Goal: Information Seeking & Learning: Find specific fact

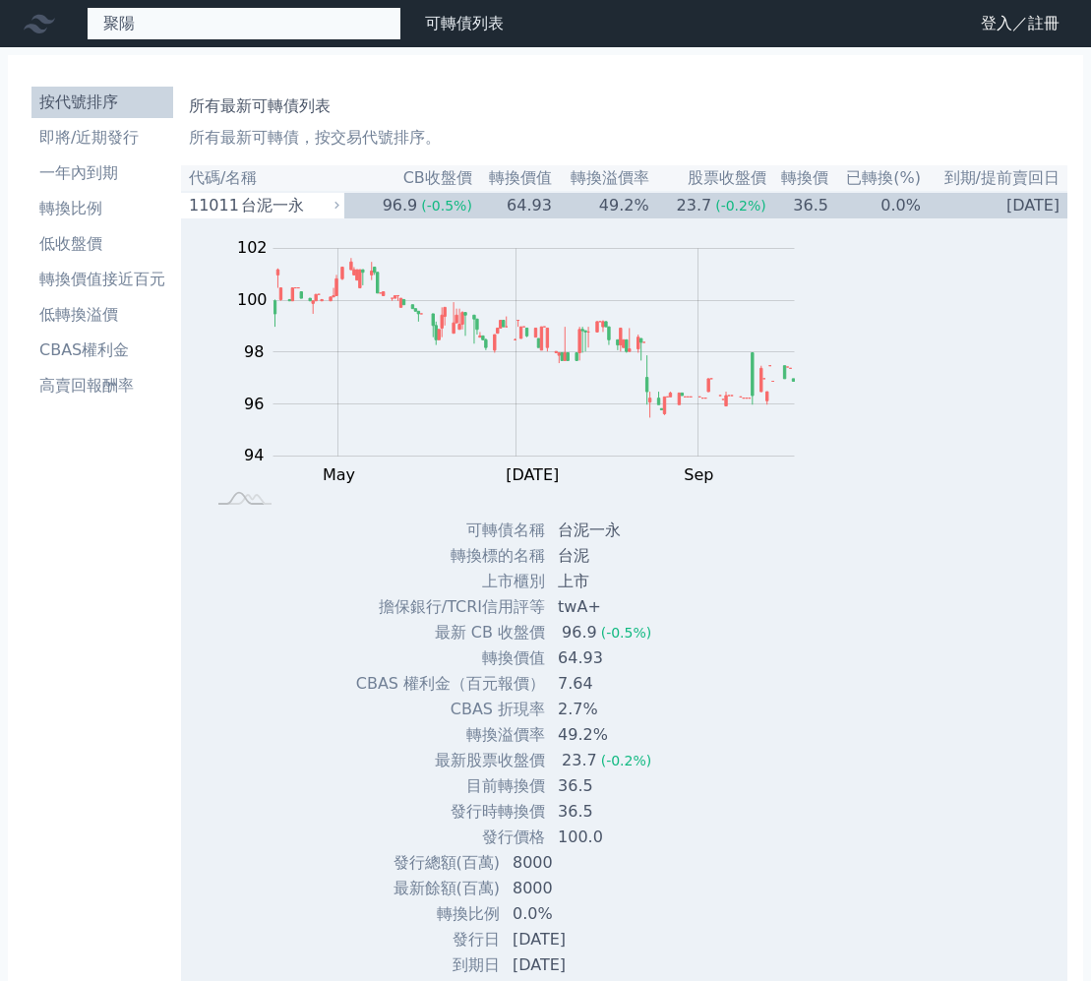
click at [286, 29] on div "聚陽 無此可轉債" at bounding box center [244, 23] width 315 height 33
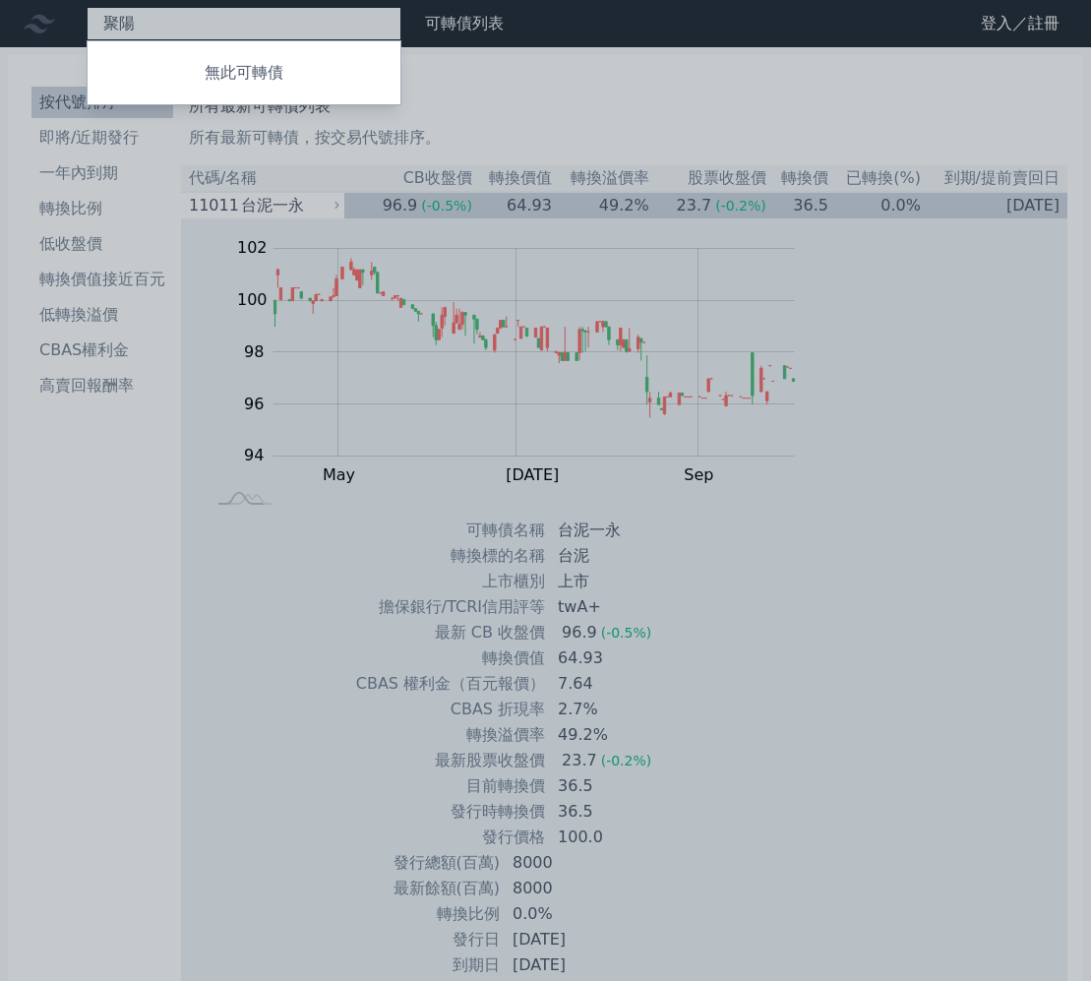
type input "聚"
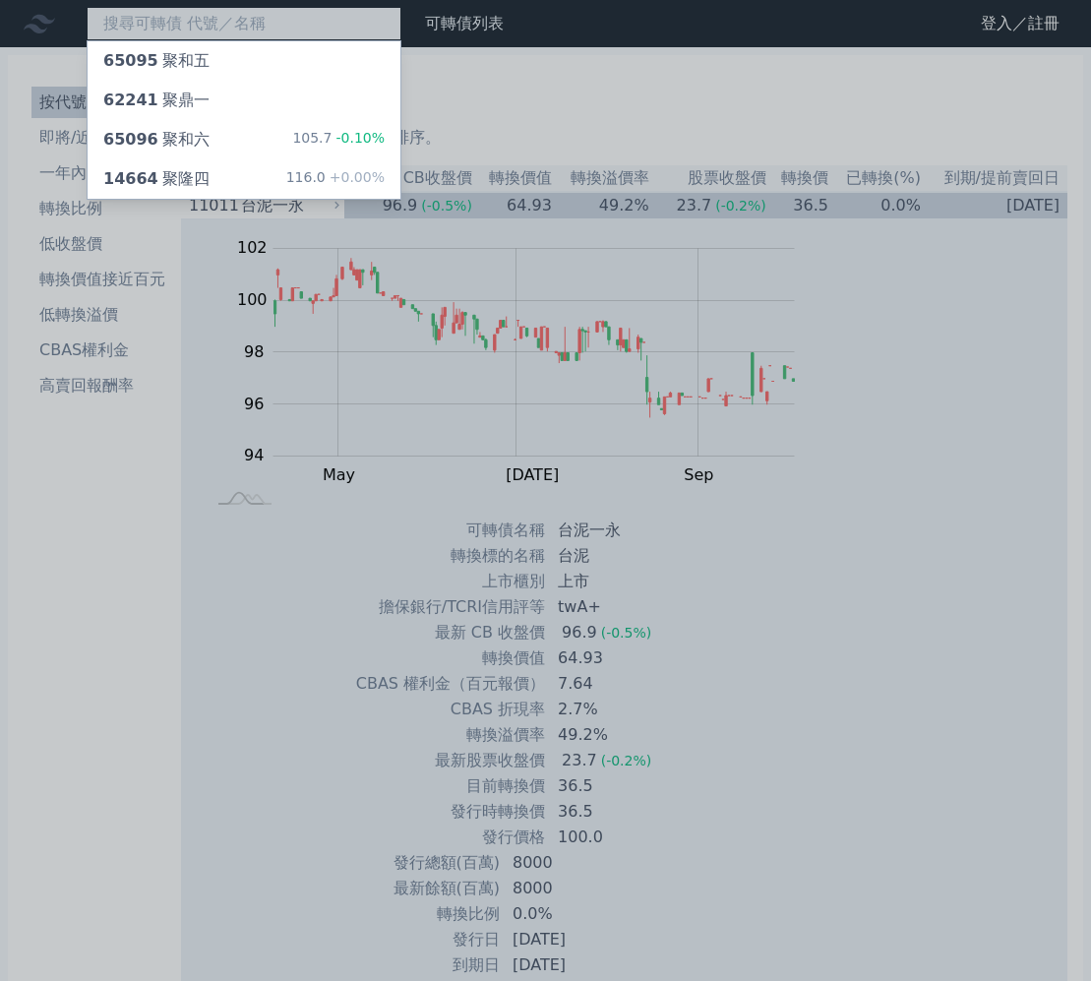
type input "1"
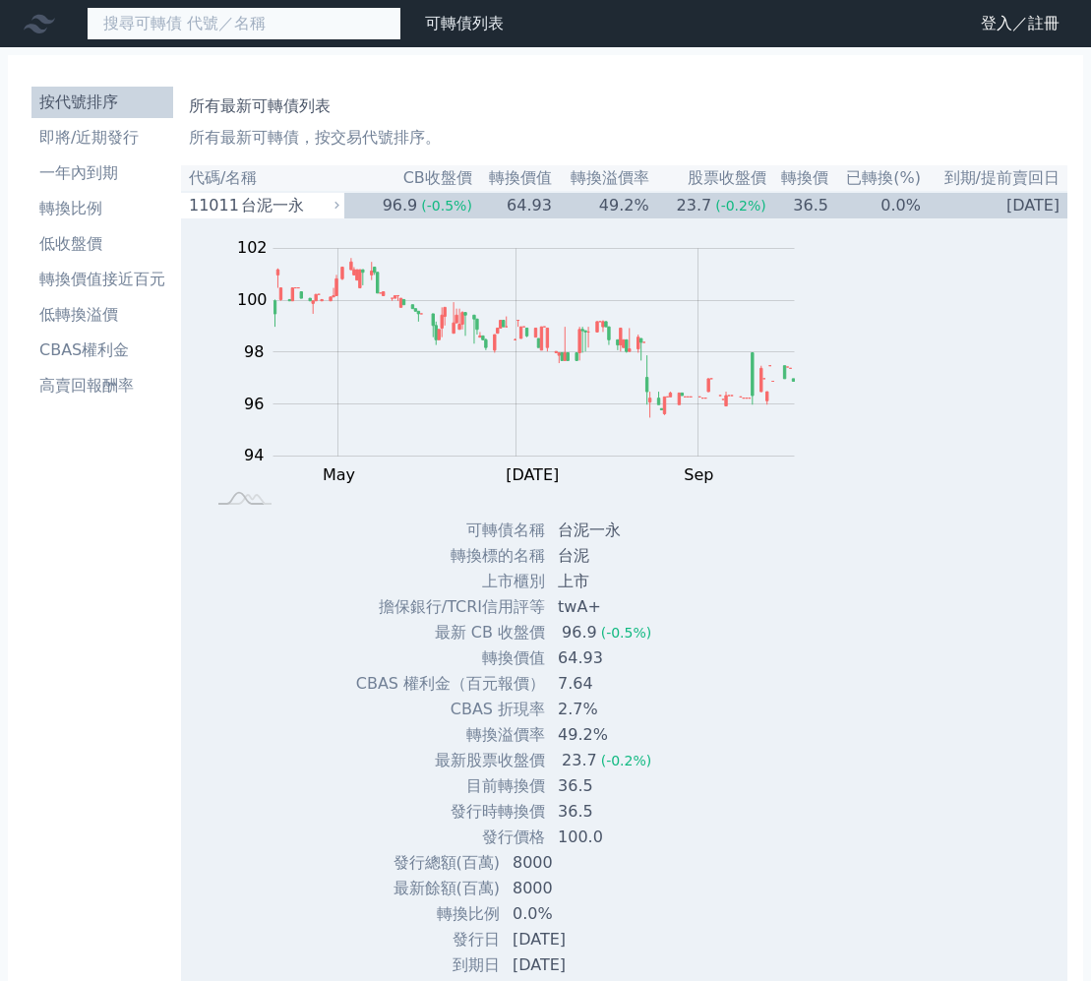
type input "ㄉ"
type input "ㄅ"
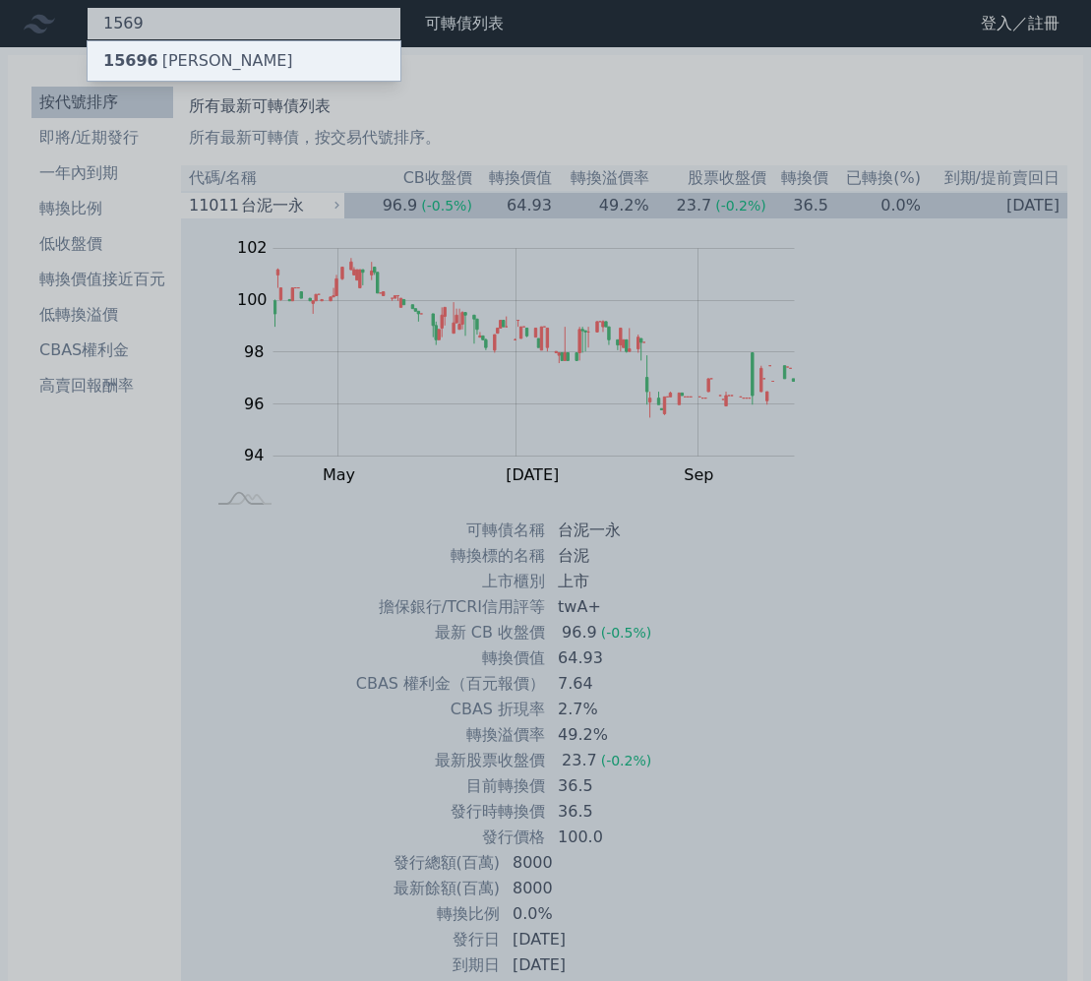
type input "1569"
click at [280, 55] on div "15696 [PERSON_NAME]" at bounding box center [244, 60] width 313 height 39
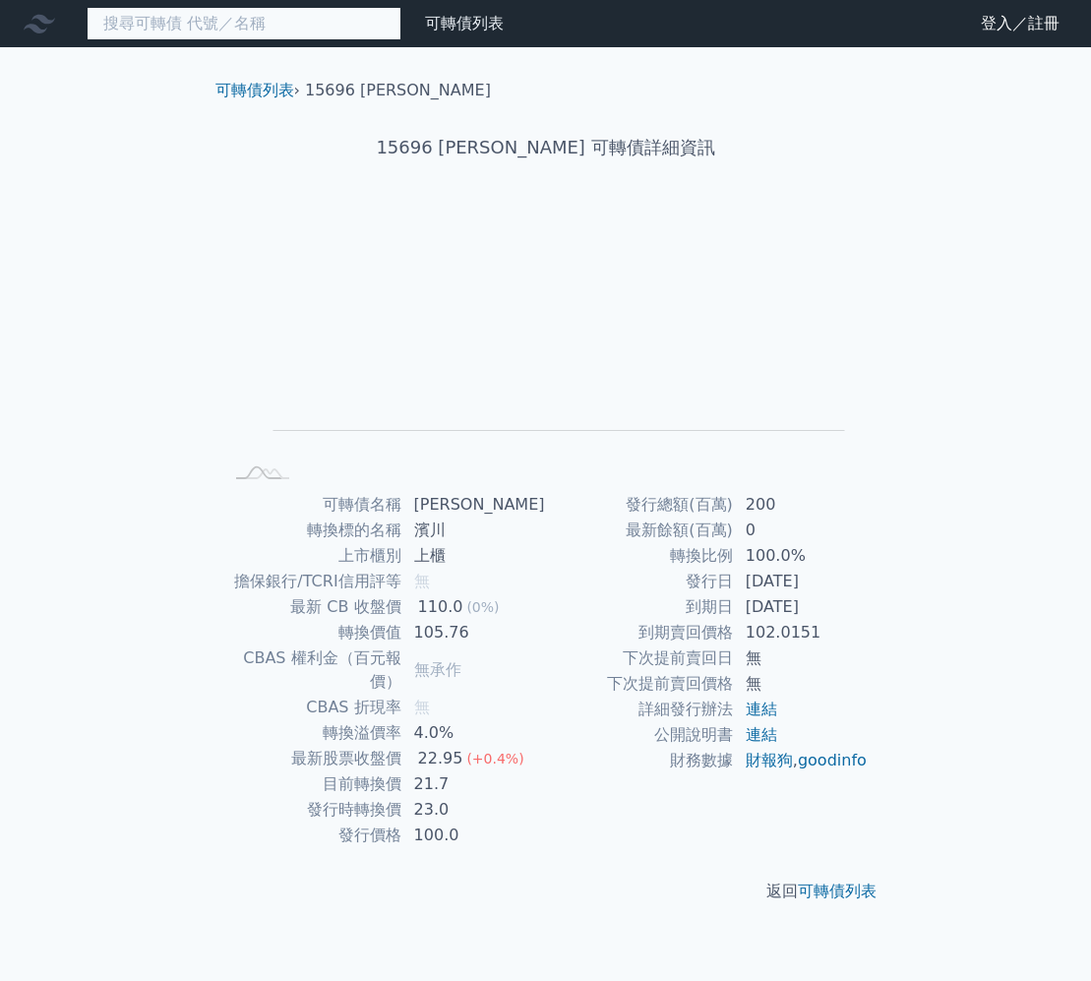
click at [180, 28] on input at bounding box center [244, 23] width 315 height 33
